Goal: Task Accomplishment & Management: Manage account settings

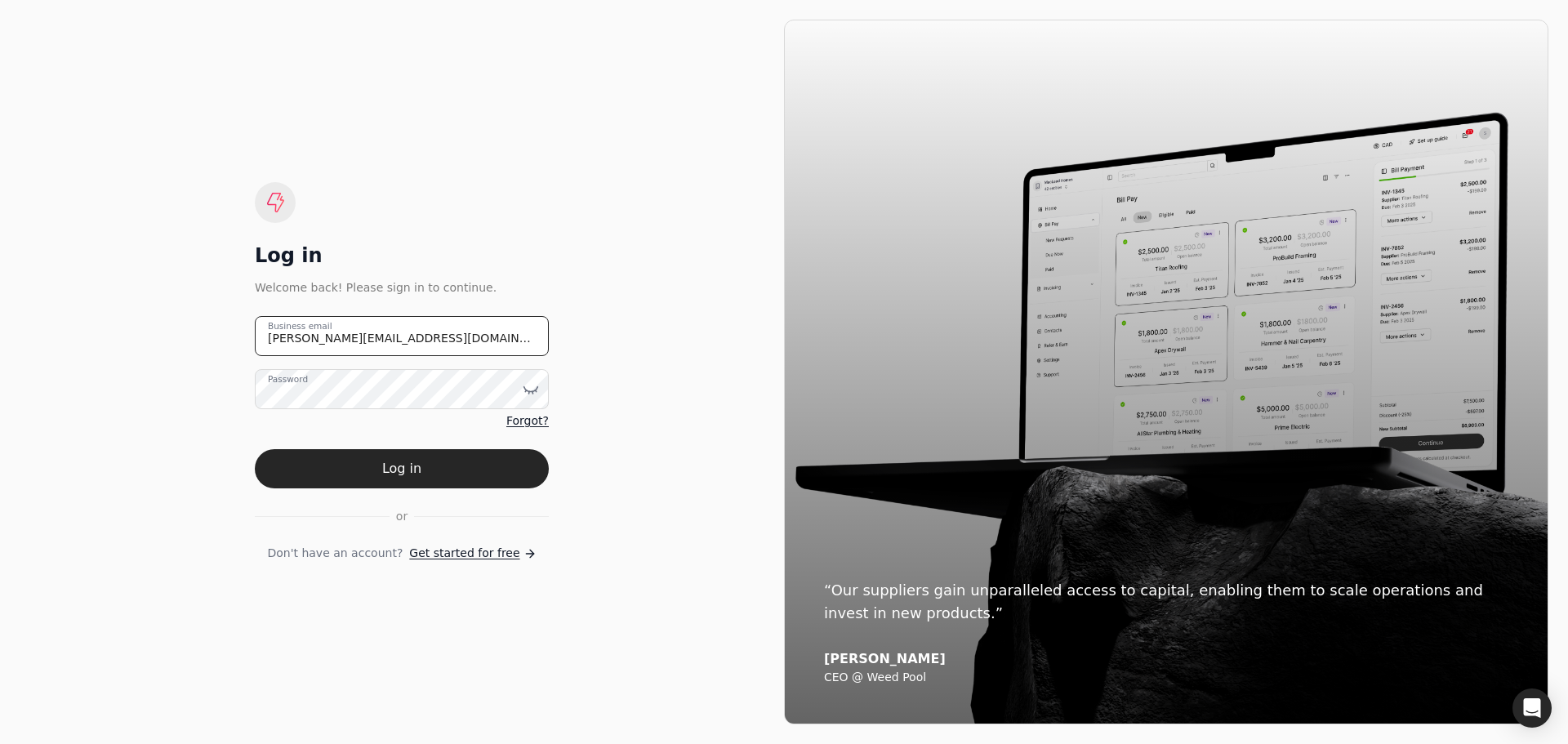
click at [419, 335] on email "[PERSON_NAME][EMAIL_ADDRESS][DOMAIN_NAME]" at bounding box center [402, 336] width 294 height 40
drag, startPoint x: 418, startPoint y: 338, endPoint x: 154, endPoint y: 328, distance: 264.2
click at [154, 328] on div "Log in Welcome back! Please sign in to continue. [PERSON_NAME][EMAIL_ADDRESS][D…" at bounding box center [402, 372] width 764 height 704
type email "[EMAIL_ADDRESS][DOMAIN_NAME]"
click at [531, 388] on icon at bounding box center [530, 389] width 16 height 16
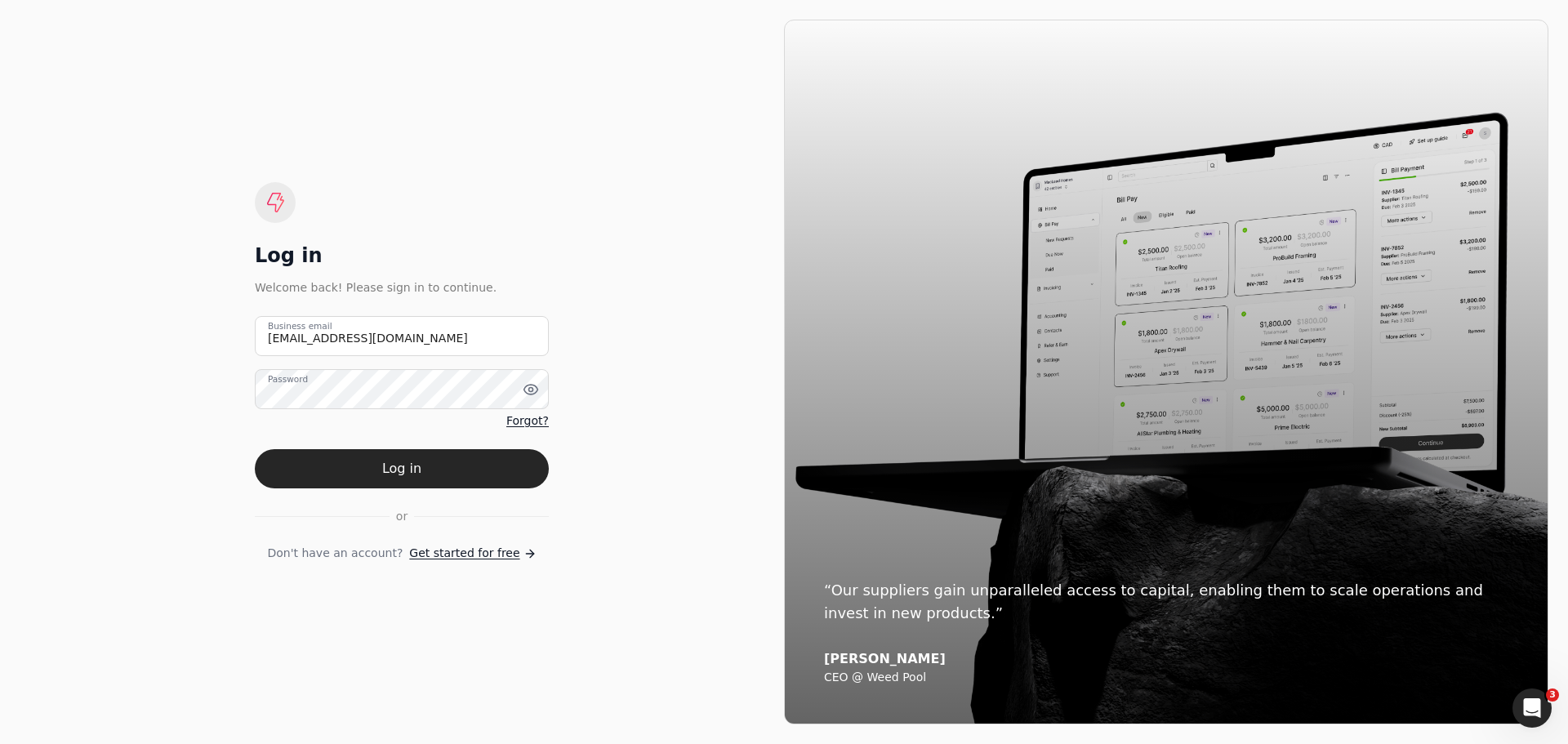
click at [285, 507] on form "[EMAIL_ADDRESS][DOMAIN_NAME] Business email Password Forgot? Log in or Don't ha…" at bounding box center [402, 438] width 294 height 245
click at [415, 471] on button "Log in" at bounding box center [402, 468] width 294 height 39
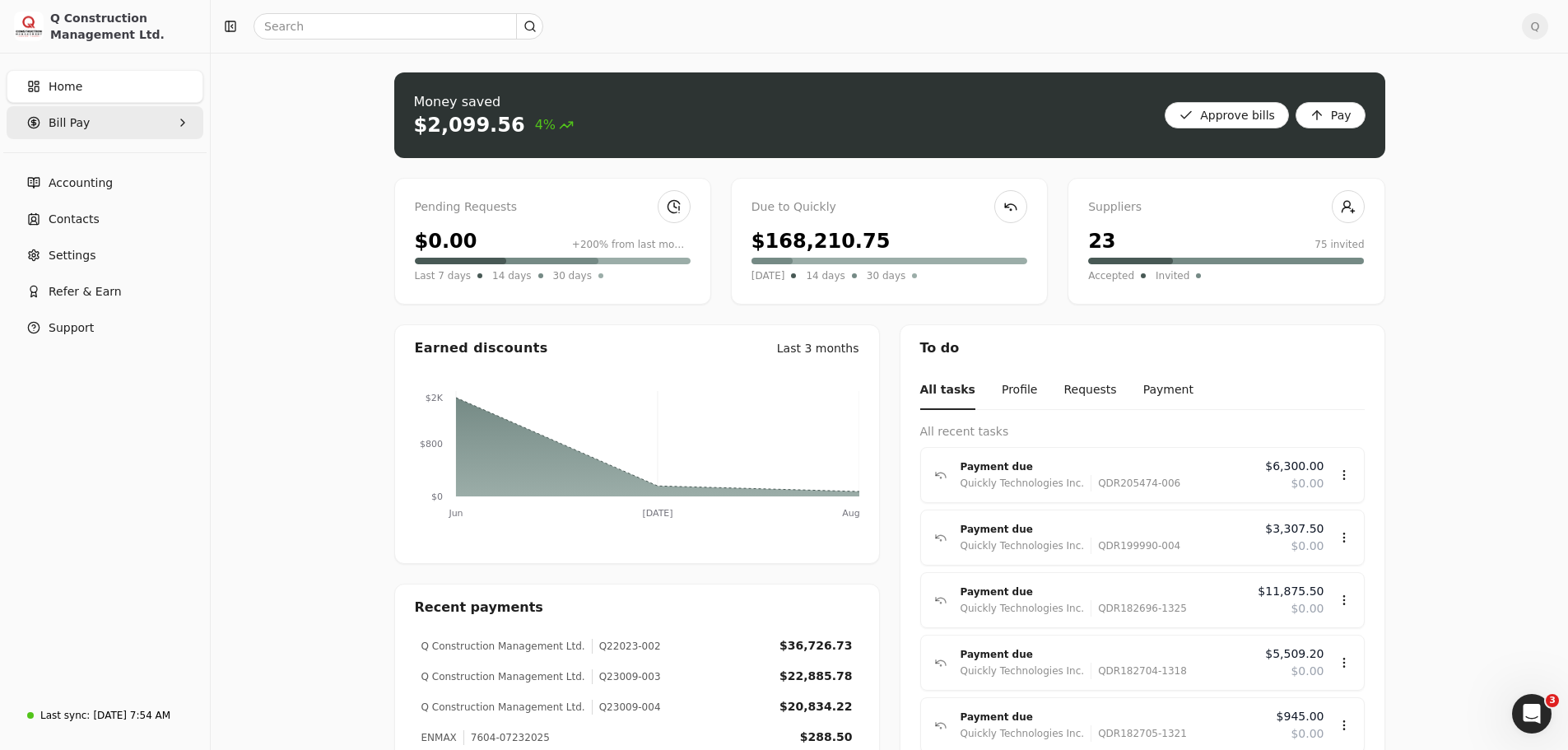
click at [180, 121] on icon "button" at bounding box center [183, 122] width 13 height 13
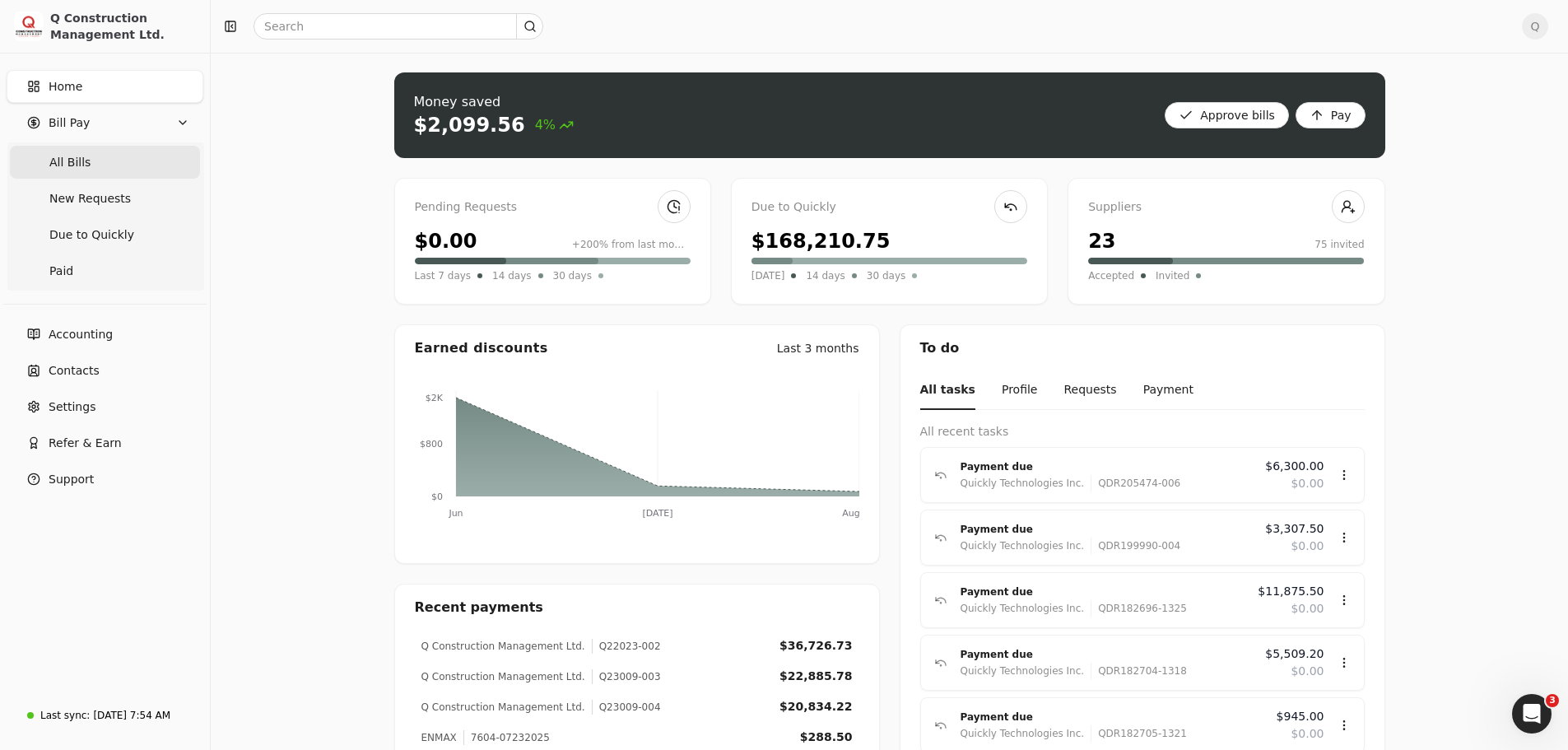
click at [105, 164] on Bills "All Bills" at bounding box center [104, 161] width 190 height 32
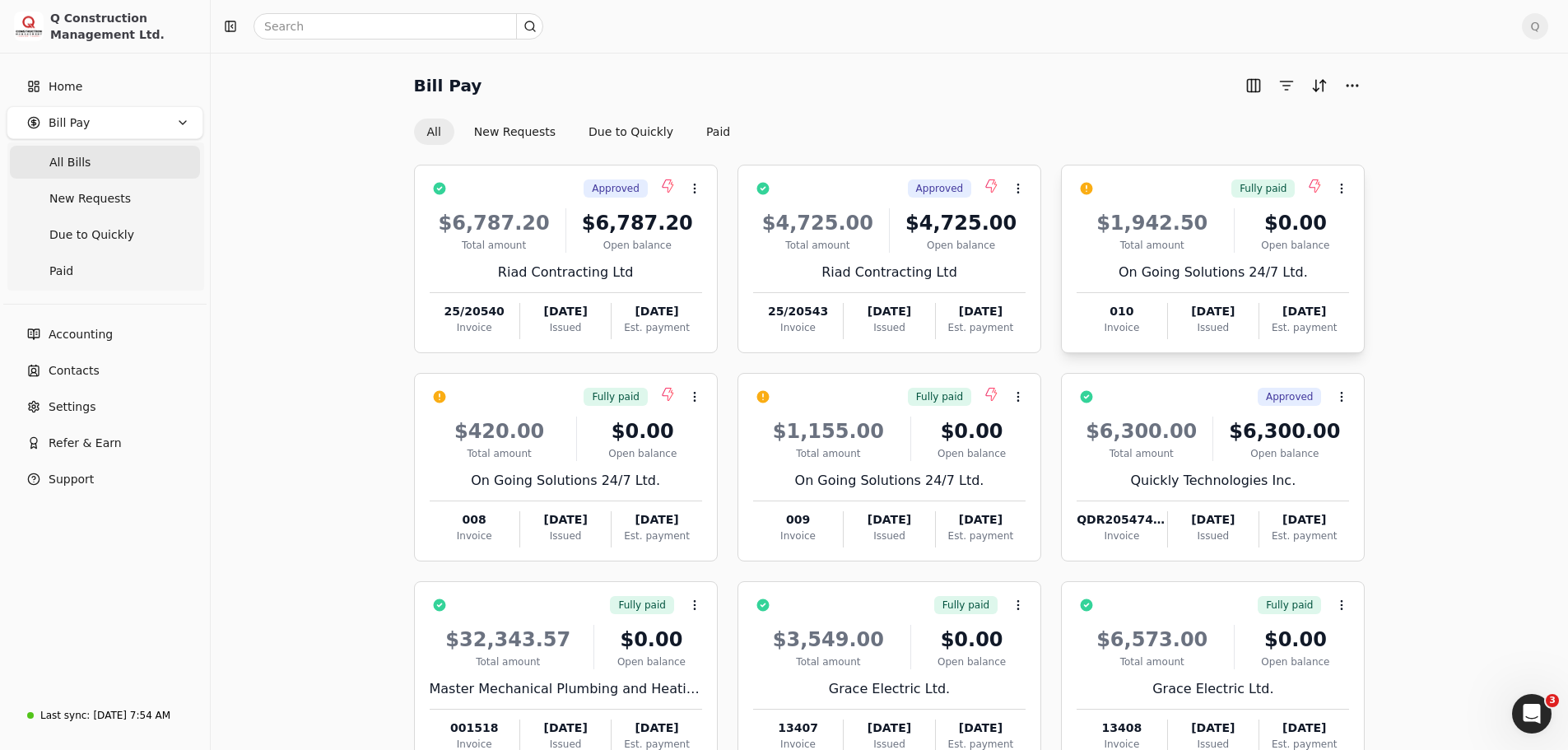
click at [1308, 259] on div "$1,942.50 Total amount $0.00 Open balance On Going Solutions 24/7 Ltd. 010 Invo…" at bounding box center [1213, 268] width 272 height 140
click at [1387, 268] on span "Push payment" at bounding box center [1393, 267] width 82 height 17
click at [680, 472] on div "On Going Solutions 24/7 Ltd." at bounding box center [566, 481] width 272 height 20
click at [722, 478] on span "Push payment" at bounding box center [746, 475] width 82 height 17
click at [998, 468] on div "$1,155.00 Total amount $0.00 Open balance On Going Solutions 24/7 Ltd. 009 Invo…" at bounding box center [889, 477] width 272 height 140
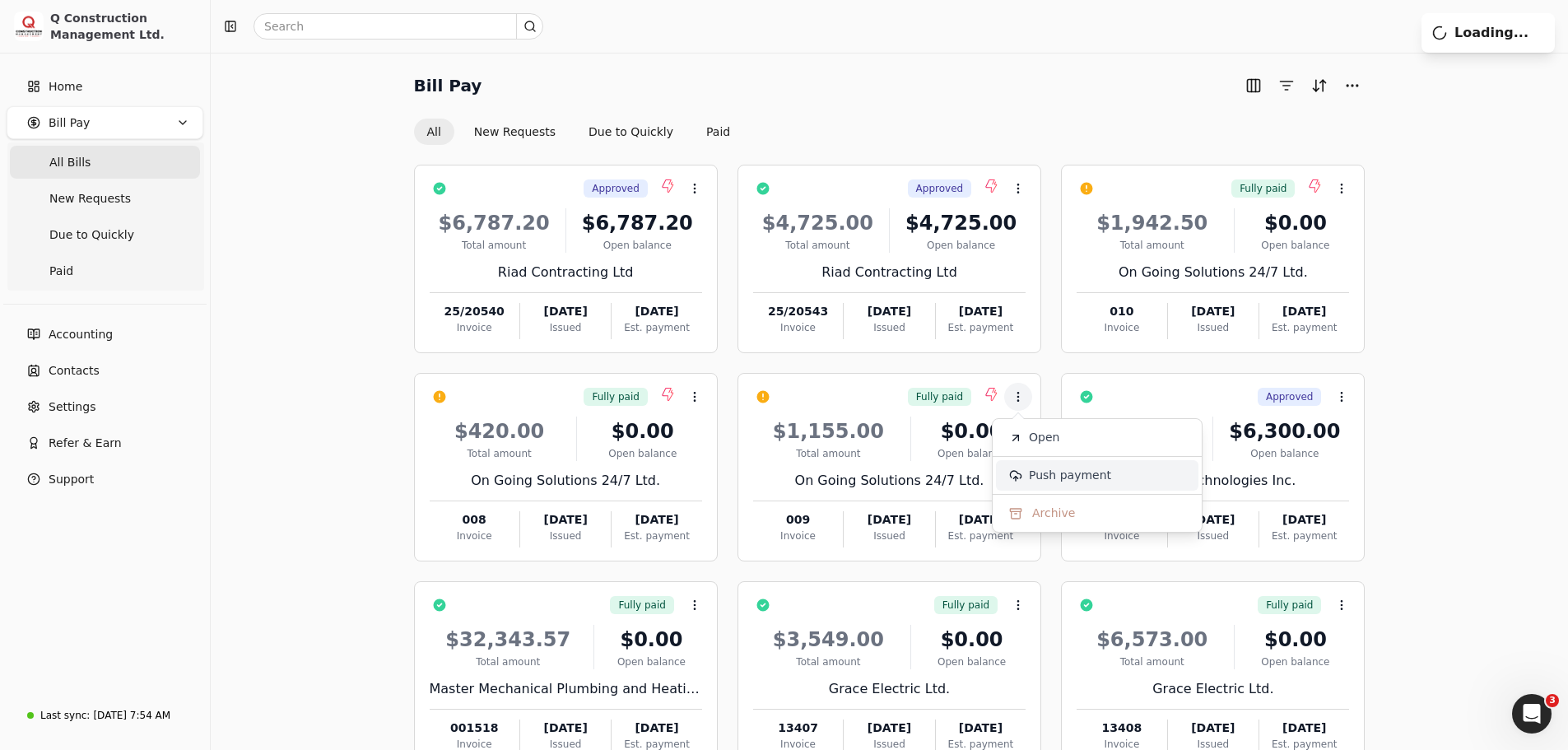
click at [1044, 475] on span "Push payment" at bounding box center [1070, 475] width 82 height 17
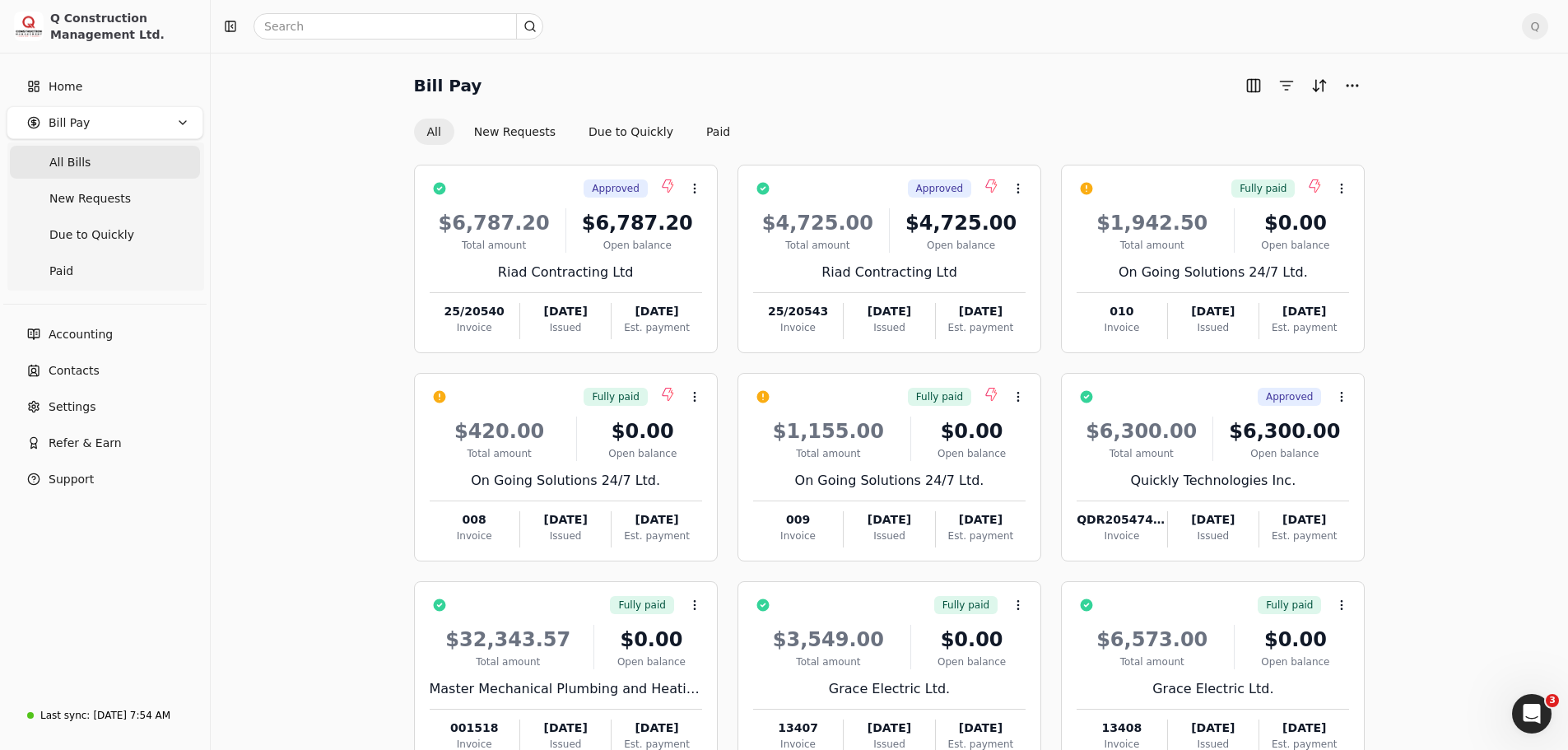
click at [1548, 26] on span "Q" at bounding box center [1536, 27] width 27 height 27
click at [1443, 130] on span "Sign Out" at bounding box center [1434, 139] width 50 height 17
